Goal: Transaction & Acquisition: Purchase product/service

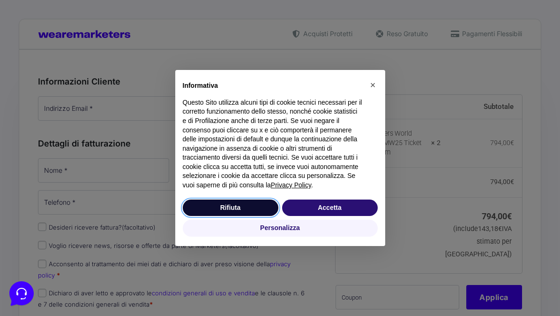
click at [253, 215] on button "Rifiuta" at bounding box center [231, 207] width 96 height 17
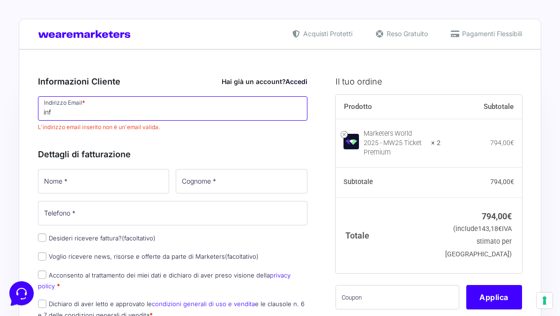
type input "info"
type input "info@ne"
type input "[EMAIL_ADDRESS][DOMAIN_NAME]"
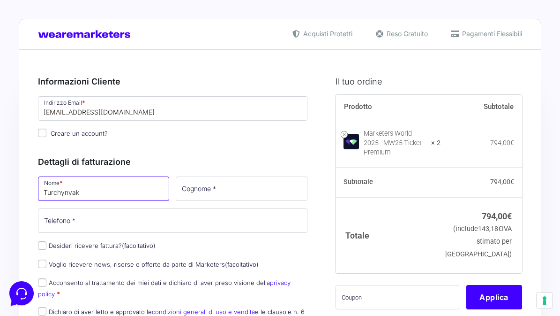
type input "Turchynyak"
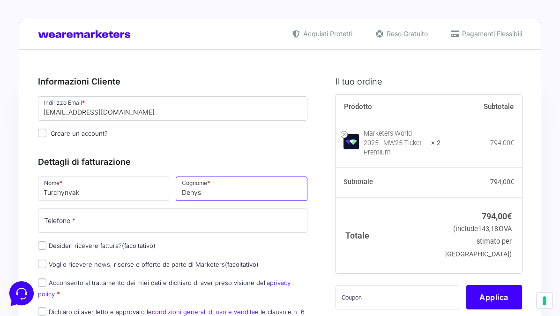
type input "Denys"
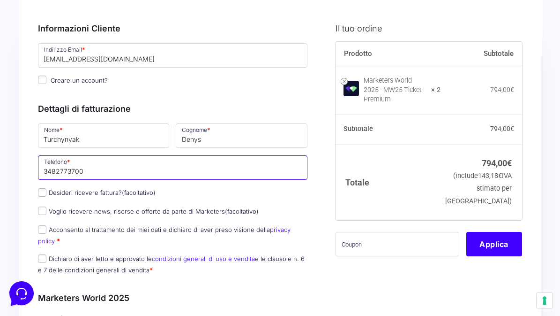
scroll to position [59, 0]
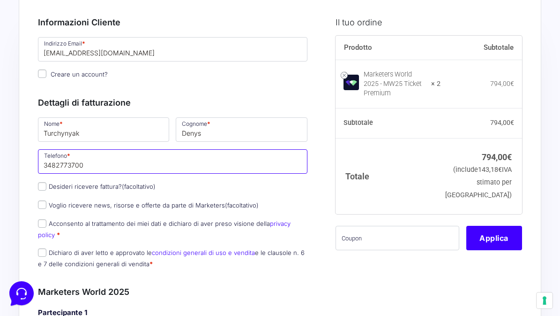
type input "3482773700"
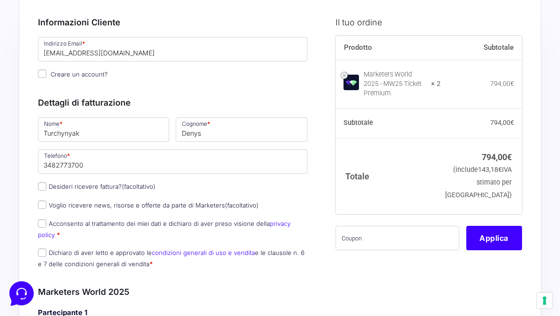
click at [42, 226] on input "Acconsento al trattamento dei miei dati e dichiaro di aver preso visione della …" at bounding box center [42, 223] width 8 height 8
checkbox input "true"
click at [44, 251] on input "Dichiaro di aver letto e approvato le condizioni generali di uso e vendita e le…" at bounding box center [42, 252] width 8 height 8
checkbox input "true"
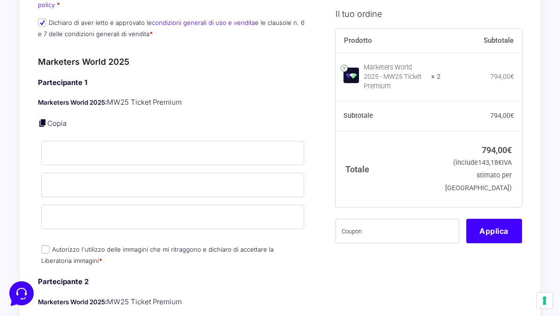
scroll to position [291, 0]
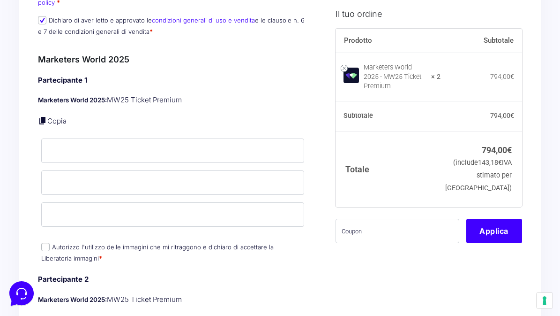
click at [45, 248] on input "Autorizzo l'utilizzo delle immagini che mi ritraggono e dichiaro di accettare l…" at bounding box center [45, 246] width 8 height 8
checkbox input "true"
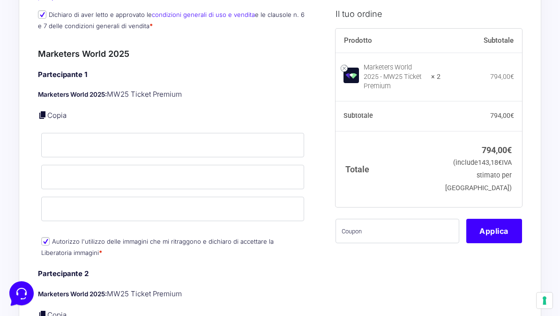
scroll to position [271, 0]
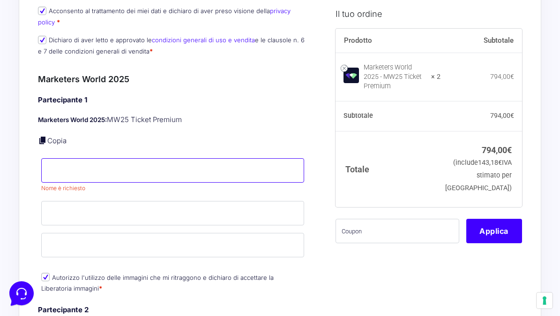
click at [115, 169] on input "Nome *" at bounding box center [172, 170] width 263 height 24
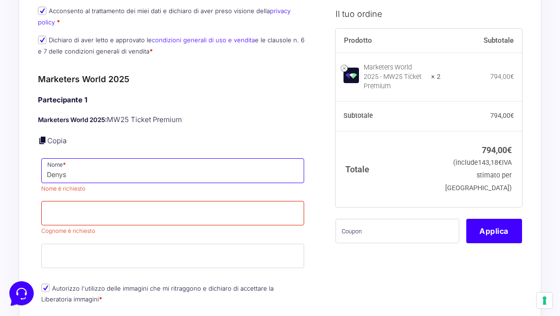
type input "Denys"
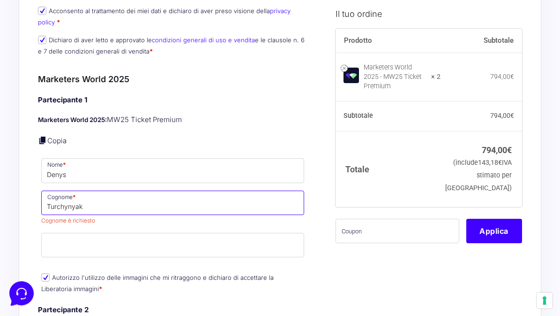
type input "Turchynyak"
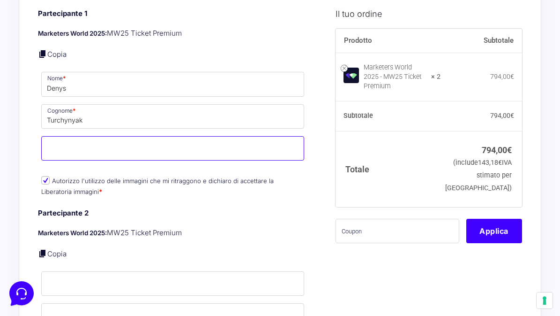
scroll to position [364, 0]
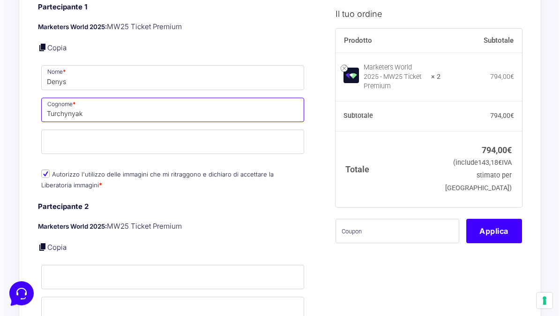
click at [148, 105] on input "Turchynyak" at bounding box center [172, 110] width 263 height 24
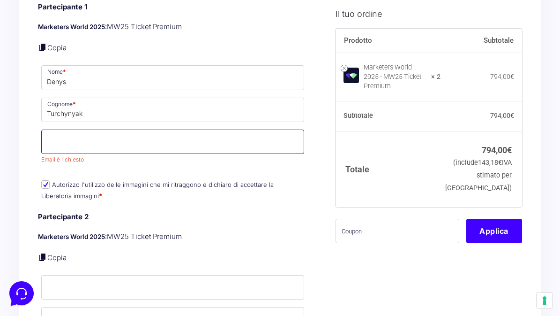
click at [131, 136] on input "Email *" at bounding box center [172, 141] width 263 height 24
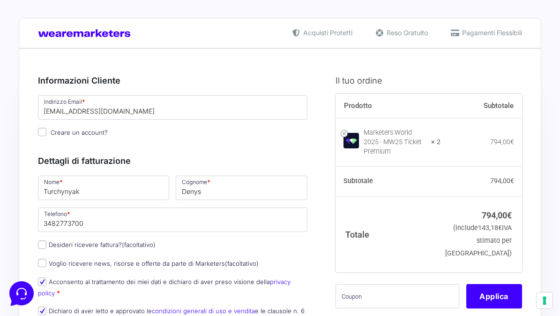
scroll to position [0, 0]
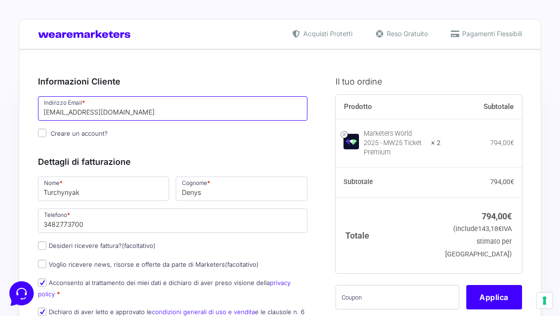
click at [87, 108] on input "[EMAIL_ADDRESS][DOMAIN_NAME]" at bounding box center [173, 108] width 270 height 24
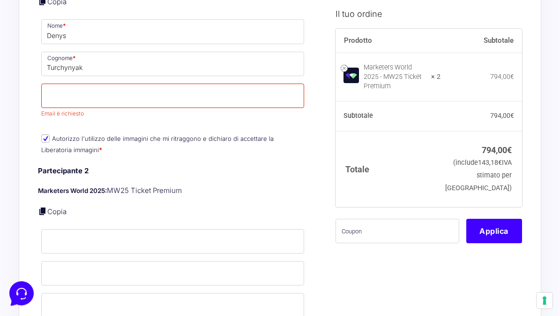
scroll to position [412, 0]
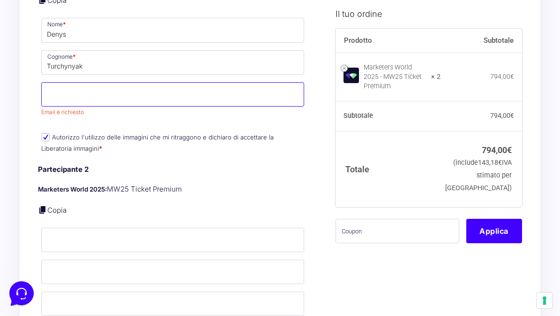
click at [86, 99] on input "Email *" at bounding box center [172, 94] width 263 height 24
paste input "[EMAIL_ADDRESS][DOMAIN_NAME]"
type input "[EMAIL_ADDRESS][DOMAIN_NAME]"
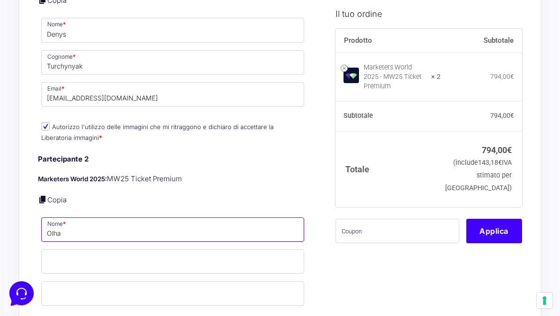
type input "Olha"
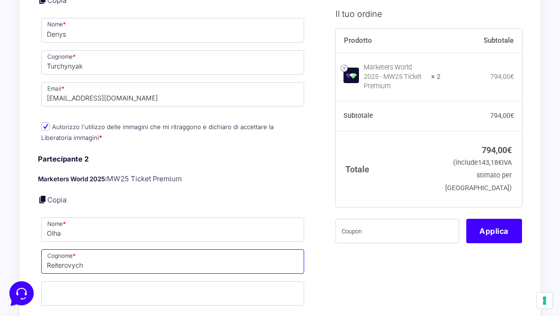
type input "Reiterovych"
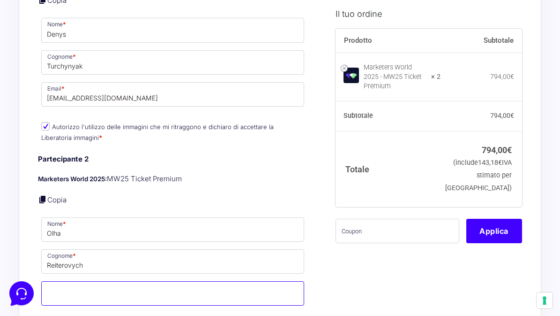
paste input "[EMAIL_ADDRESS][DOMAIN_NAME]"
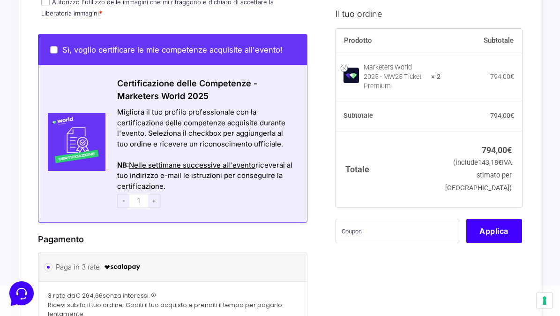
scroll to position [709, 0]
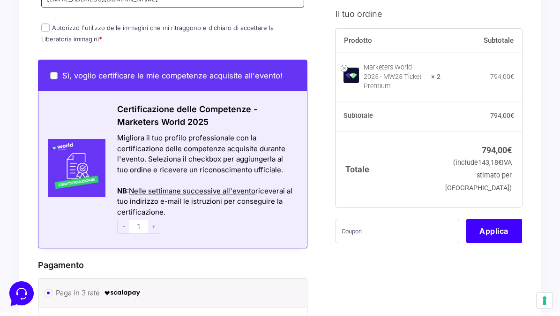
type input "[EMAIL_ADDRESS][DOMAIN_NAME]"
click at [45, 30] on p "Autorizzo l'utilizzo delle immagini che mi ritraggono e dichiaro di accettare l…" at bounding box center [173, 33] width 270 height 24
click at [45, 26] on input "Autorizzo l'utilizzo delle immagini che mi ritraggono e dichiaro di accettare l…" at bounding box center [45, 27] width 8 height 8
checkbox input "true"
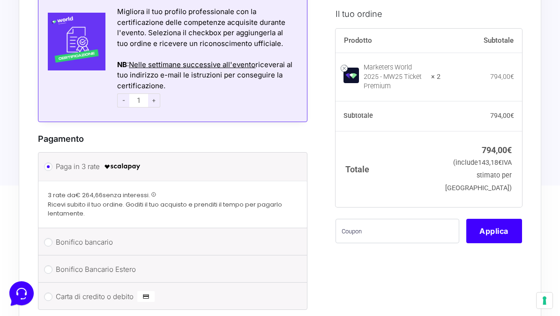
click at [45, 26] on img at bounding box center [71, 42] width 67 height 58
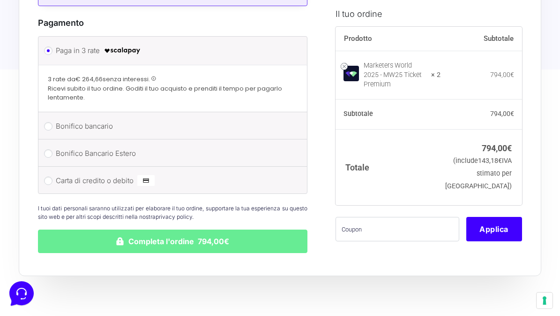
scroll to position [952, 0]
click at [52, 176] on input "Carta di credito o debito" at bounding box center [48, 180] width 8 height 8
radio input "true"
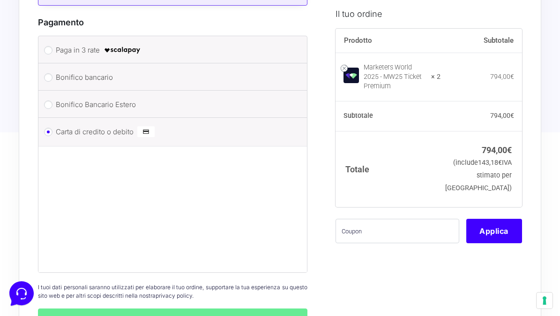
click at [58, 108] on li "Bonifico Bancario Estero Effettua il pagamento con questi dati. IBAN: LT6132500…" at bounding box center [172, 103] width 269 height 27
click at [53, 75] on li "Bonifico bancario Effettua il pagamento con questi dati. IBAN: IT60T02008326500…" at bounding box center [172, 76] width 269 height 27
click at [52, 46] on input "Paga in 3 rate" at bounding box center [48, 50] width 8 height 8
radio input "true"
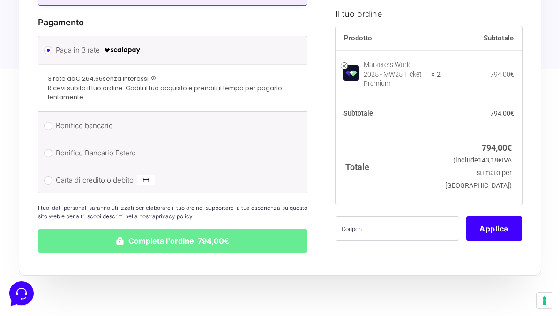
click at [48, 122] on input "Bonifico bancario" at bounding box center [48, 125] width 8 height 8
radio input "true"
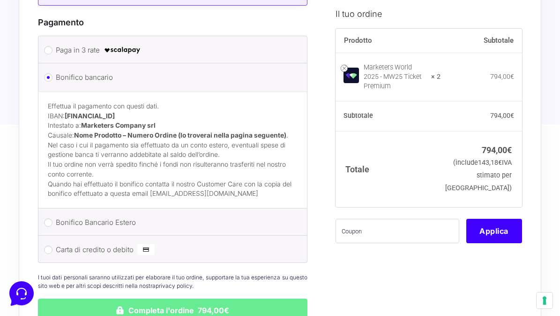
click at [48, 218] on input "Bonifico Bancario Estero" at bounding box center [48, 222] width 8 height 8
radio input "true"
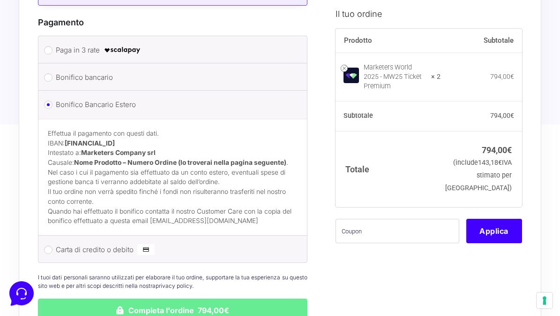
click at [46, 245] on input "Carta di credito o debito" at bounding box center [48, 249] width 8 height 8
radio input "true"
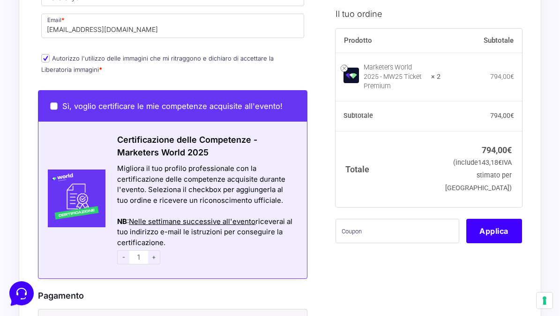
scroll to position [679, 0]
click at [54, 102] on input "Sì, voglio certificare le mie competenze acquisite all'evento!" at bounding box center [54, 106] width 8 height 8
checkbox input "true"
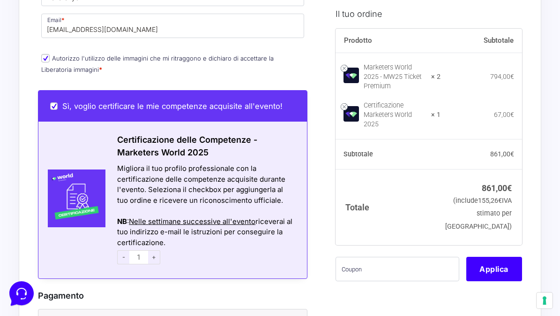
click at [54, 103] on input "Sì, voglio certificare le mie competenze acquisite all'evento!" at bounding box center [54, 106] width 8 height 8
checkbox input "false"
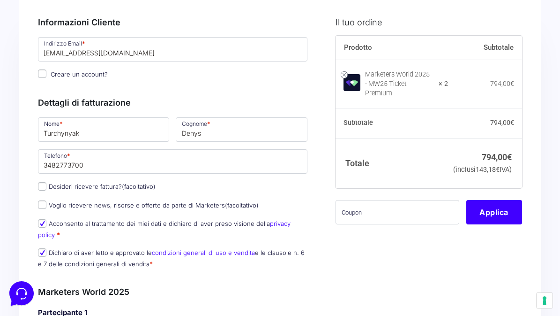
scroll to position [66, 0]
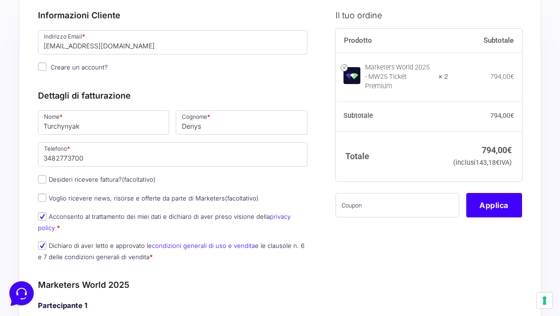
click at [91, 65] on span "Creare un account?" at bounding box center [79, 67] width 57 height 8
click at [46, 65] on input "Creare un account?" at bounding box center [42, 66] width 8 height 8
click at [69, 68] on span "Creare un account?" at bounding box center [79, 67] width 57 height 8
click at [46, 68] on input "Creare un account?" at bounding box center [42, 66] width 8 height 8
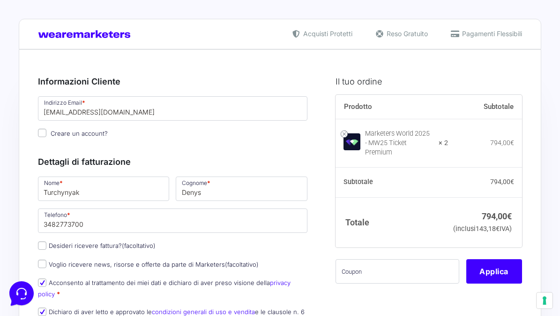
scroll to position [0, 0]
click at [88, 133] on span "Creare un account?" at bounding box center [79, 133] width 57 height 8
click at [46, 133] on input "Creare un account?" at bounding box center [42, 132] width 8 height 8
checkbox input "true"
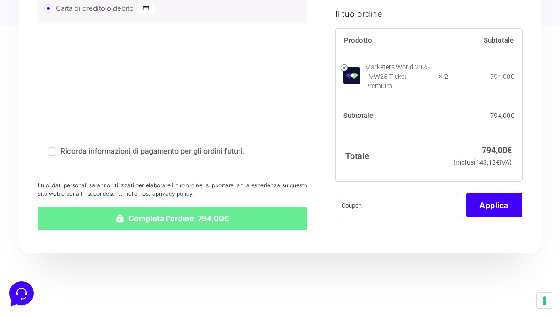
scroll to position [1077, 0]
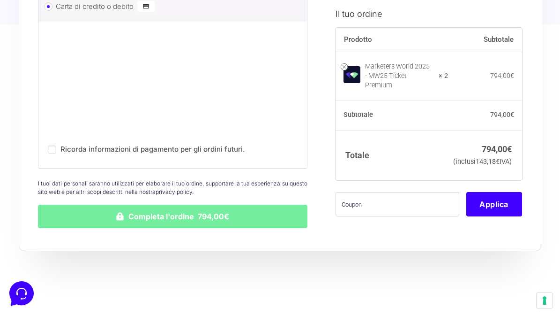
click at [168, 212] on button "Completa l'ordine 794,00€" at bounding box center [173, 215] width 270 height 23
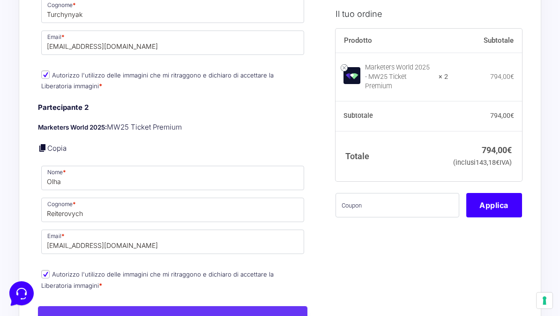
scroll to position [522, 0]
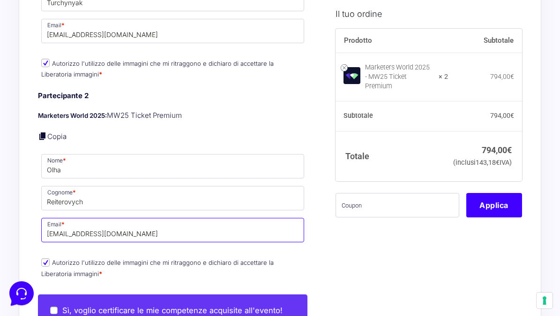
click at [59, 231] on input "[EMAIL_ADDRESS][DOMAIN_NAME]" at bounding box center [172, 230] width 263 height 24
drag, startPoint x: 67, startPoint y: 231, endPoint x: 33, endPoint y: 230, distance: 33.8
click at [33, 230] on div "Riepilogo Ordine 794,00 € Prodotto Subtotale Marketers World 2025 - MW25 Ticket…" at bounding box center [280, 190] width 523 height 1326
click at [96, 232] on input "newlifefotovideo.com" at bounding box center [172, 230] width 263 height 24
drag, startPoint x: 130, startPoint y: 228, endPoint x: -22, endPoint y: 225, distance: 151.5
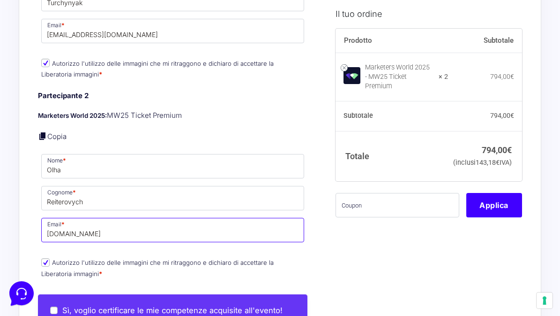
click at [0, 225] on html "Acquisti Protetti Reso Gratuito Pagamenti Flessibili Riepilogo Ordine 794,00 € …" at bounding box center [280, 219] width 560 height 1483
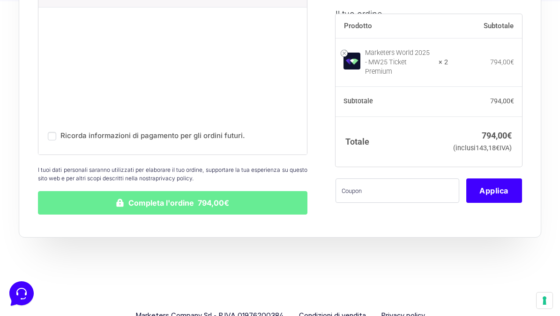
scroll to position [1163, 0]
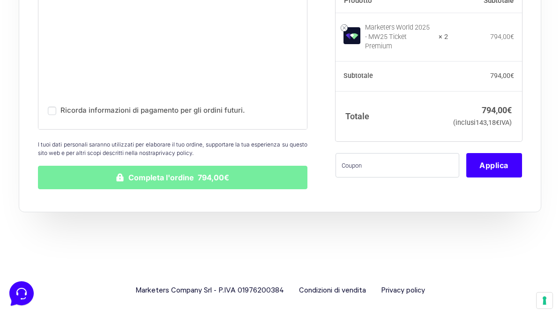
type input "newlifefotografi@gmail.com"
click at [192, 170] on button "Completa l'ordine 794,00€" at bounding box center [173, 177] width 270 height 23
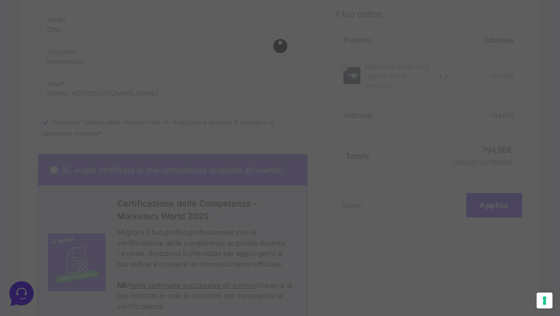
scroll to position [625, 0]
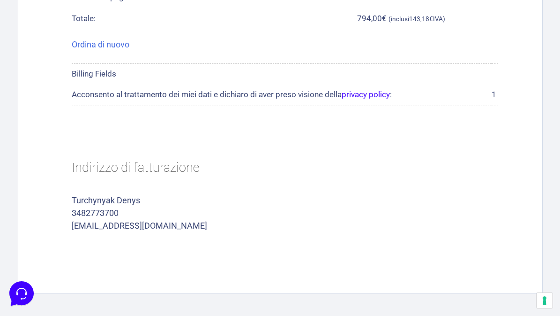
scroll to position [552, 0]
